Goal: Task Accomplishment & Management: Use online tool/utility

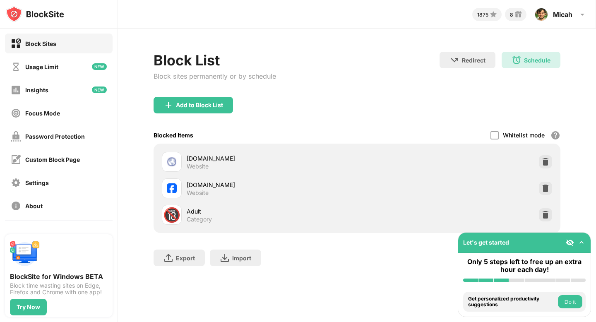
click at [580, 240] on img at bounding box center [581, 242] width 8 height 8
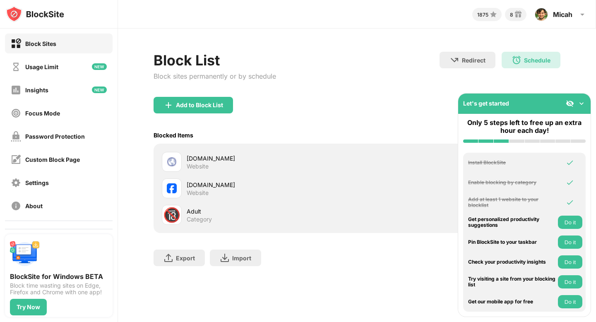
click at [387, 98] on div "Add to Block List" at bounding box center [357, 112] width 406 height 30
click at [581, 103] on img at bounding box center [581, 103] width 8 height 8
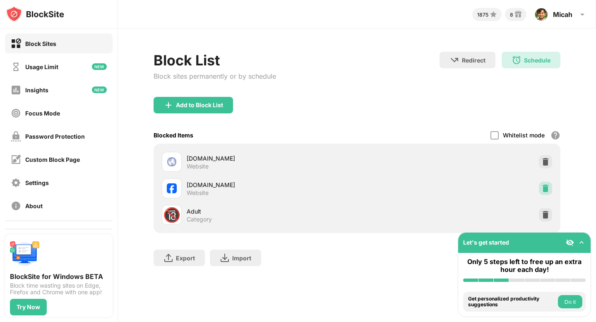
click at [546, 187] on img at bounding box center [545, 188] width 8 height 8
